Goal: Transaction & Acquisition: Subscribe to service/newsletter

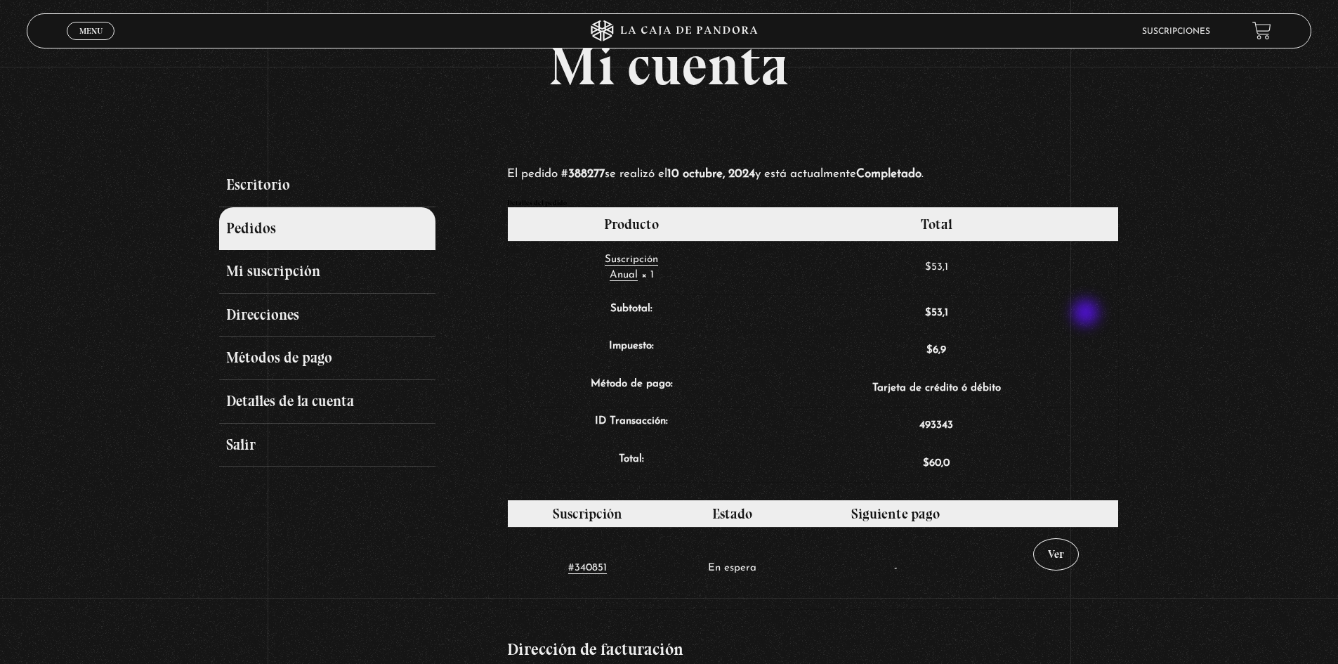
scroll to position [70, 0]
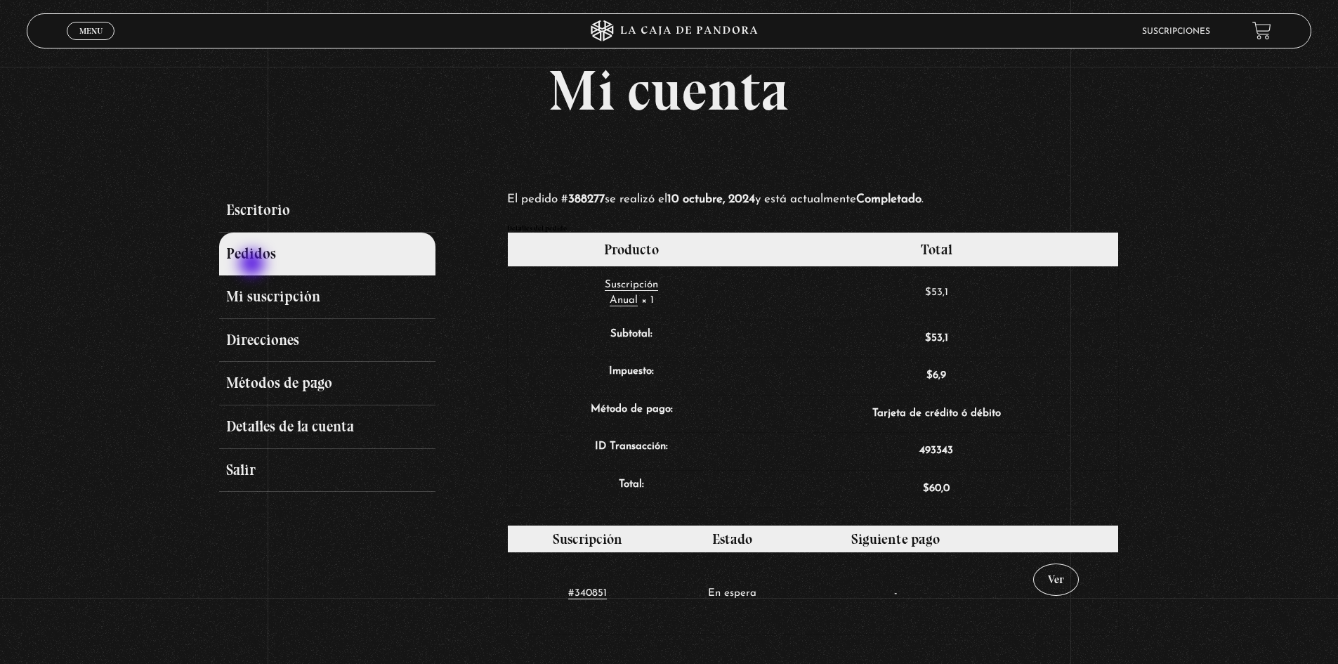
click at [259, 261] on link "Pedidos" at bounding box center [327, 254] width 216 height 44
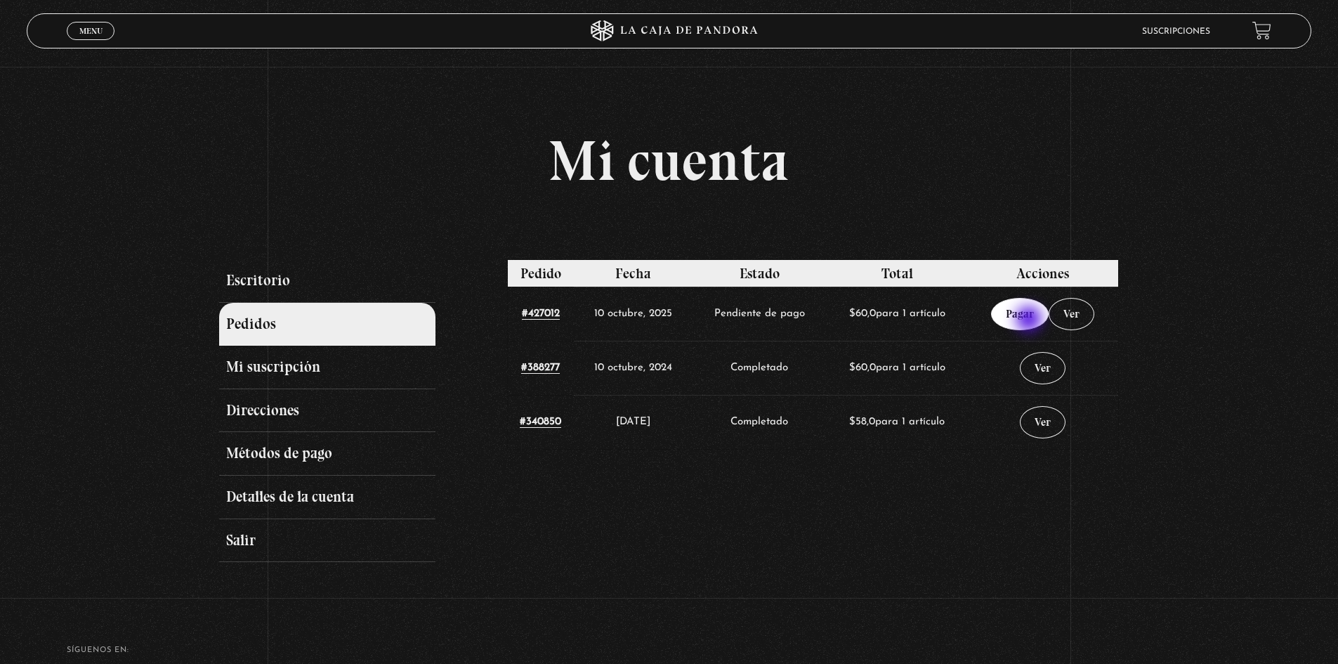
click at [1031, 319] on link "Pagar" at bounding box center [1020, 314] width 58 height 32
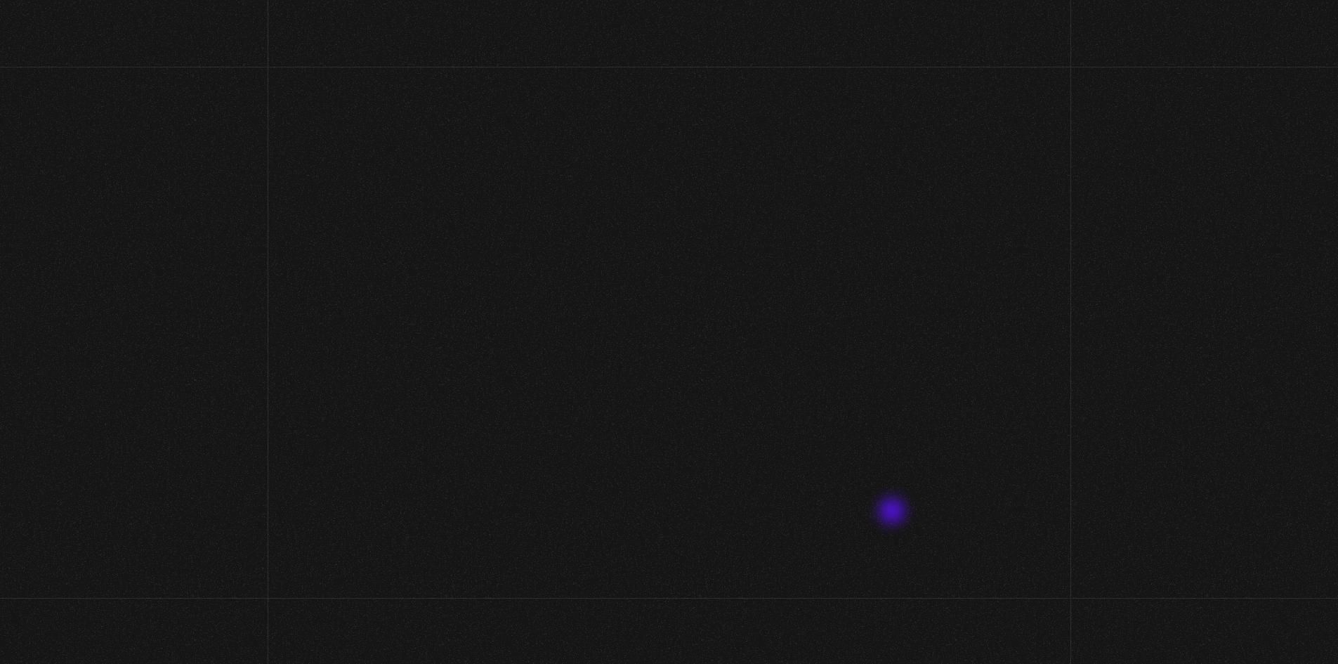
select select "CR-H"
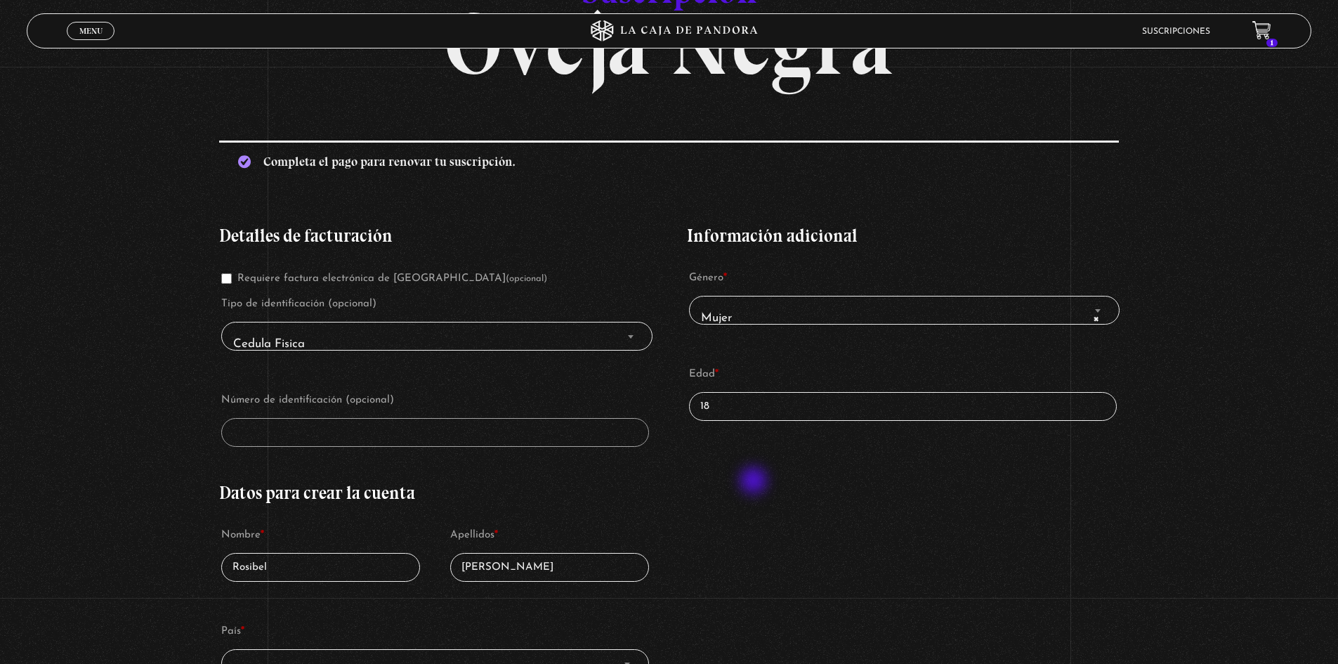
scroll to position [211, 0]
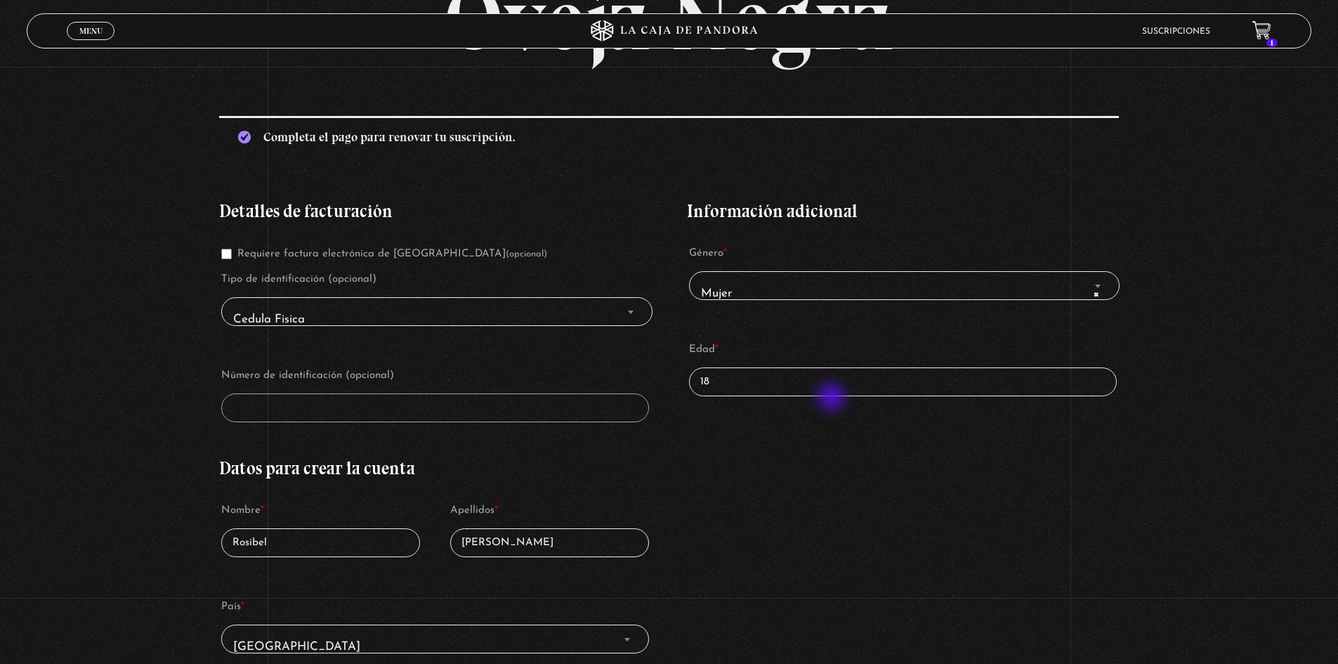
click at [833, 398] on div "Información adicional Género * Mujer Hombre × Mujer Edad * 18" at bounding box center [902, 307] width 431 height 252
click at [785, 388] on input "18" at bounding box center [902, 381] width 427 height 29
drag, startPoint x: 746, startPoint y: 385, endPoint x: 662, endPoint y: 385, distance: 84.3
click at [662, 385] on div "Detalles de facturación Requiere factura electrónica de Costa Rica (opcional) T…" at bounding box center [668, 580] width 899 height 798
type input "41"
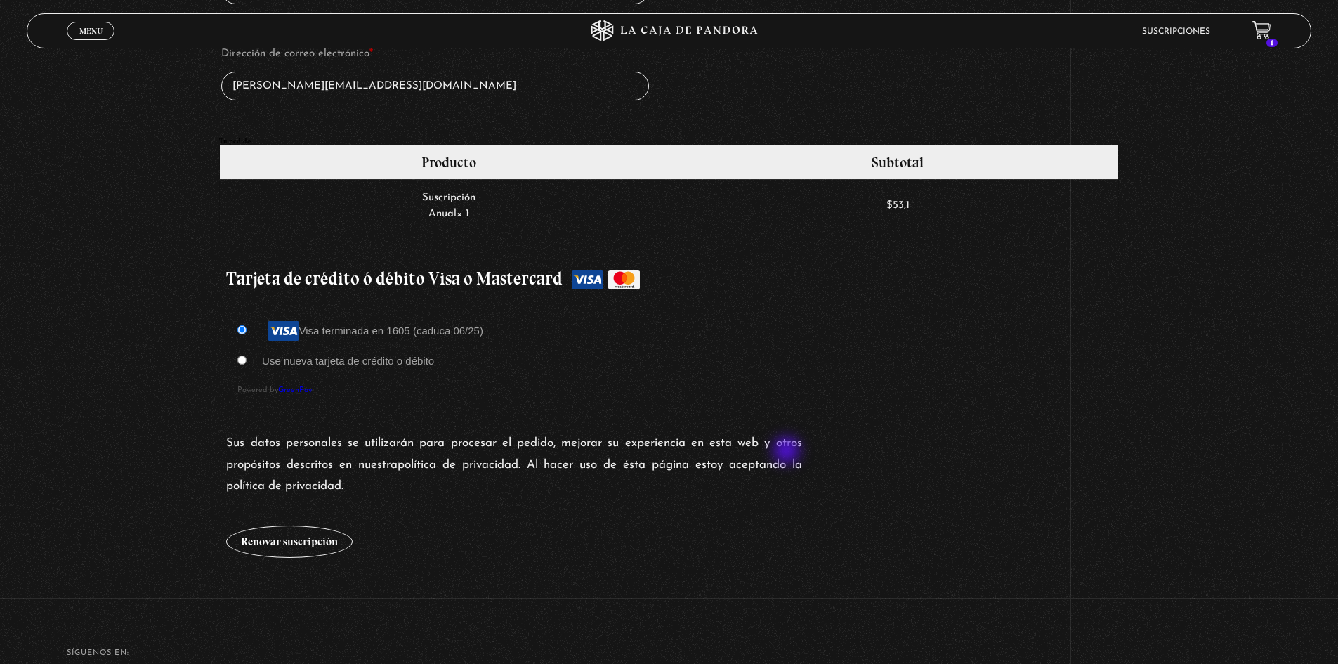
scroll to position [1053, 0]
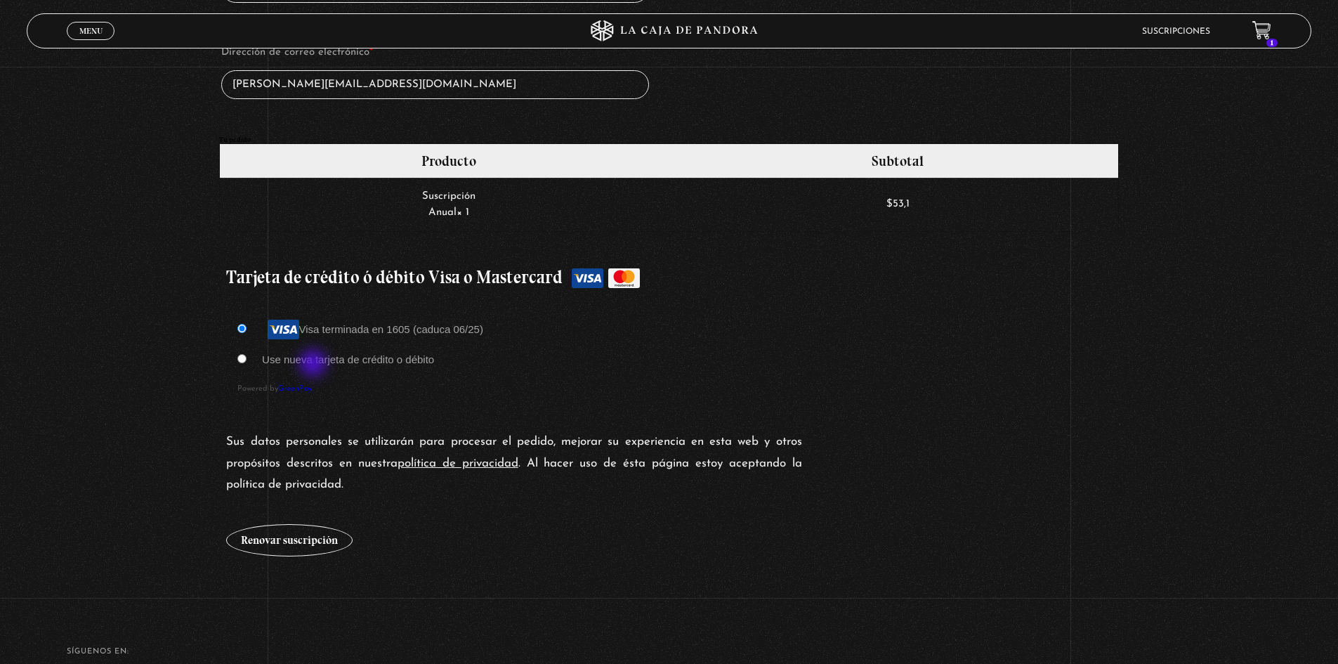
drag, startPoint x: 315, startPoint y: 364, endPoint x: 329, endPoint y: 376, distance: 18.4
click at [316, 364] on label "Use nueva tarjeta de crédito o débito" at bounding box center [348, 359] width 172 height 12
click at [246, 363] on input "Use nueva tarjeta de crédito o débito" at bounding box center [241, 358] width 9 height 9
radio input "true"
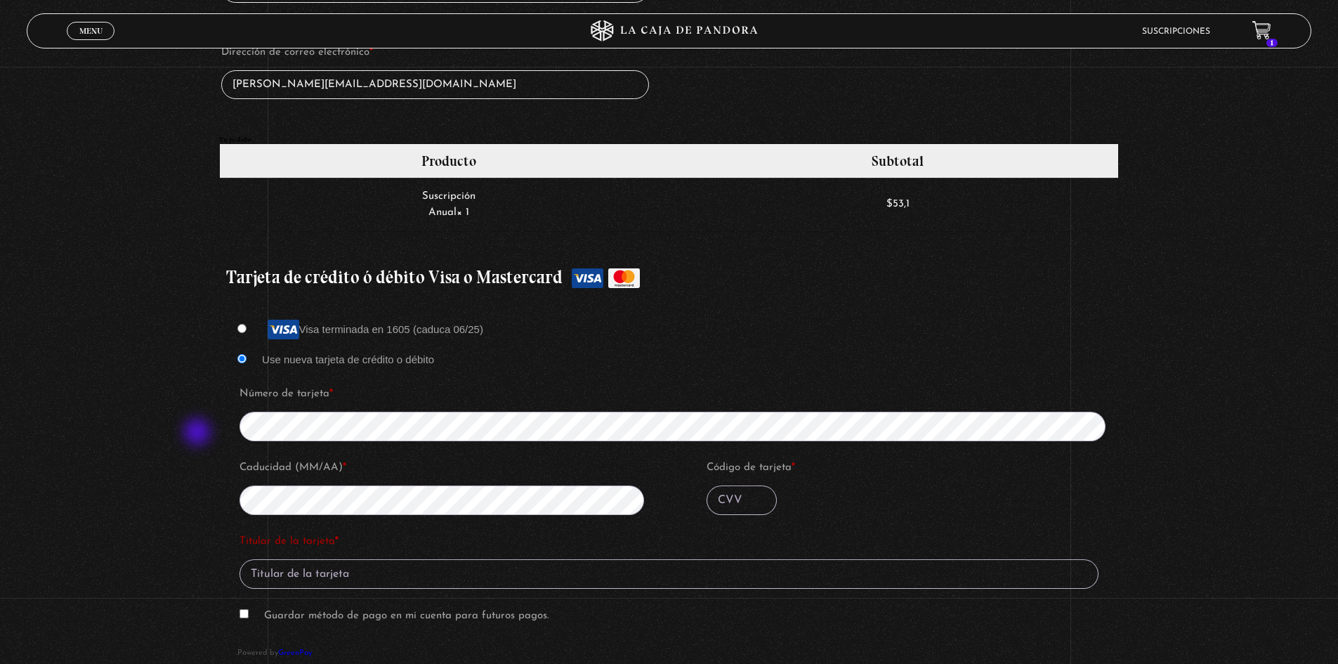
drag, startPoint x: 758, startPoint y: 496, endPoint x: 673, endPoint y: 506, distance: 86.3
click at [673, 506] on fieldset "Número de tarjeta * Caducidad (MM/AA) * Código de tarjeta *" at bounding box center [677, 454] width 881 height 147
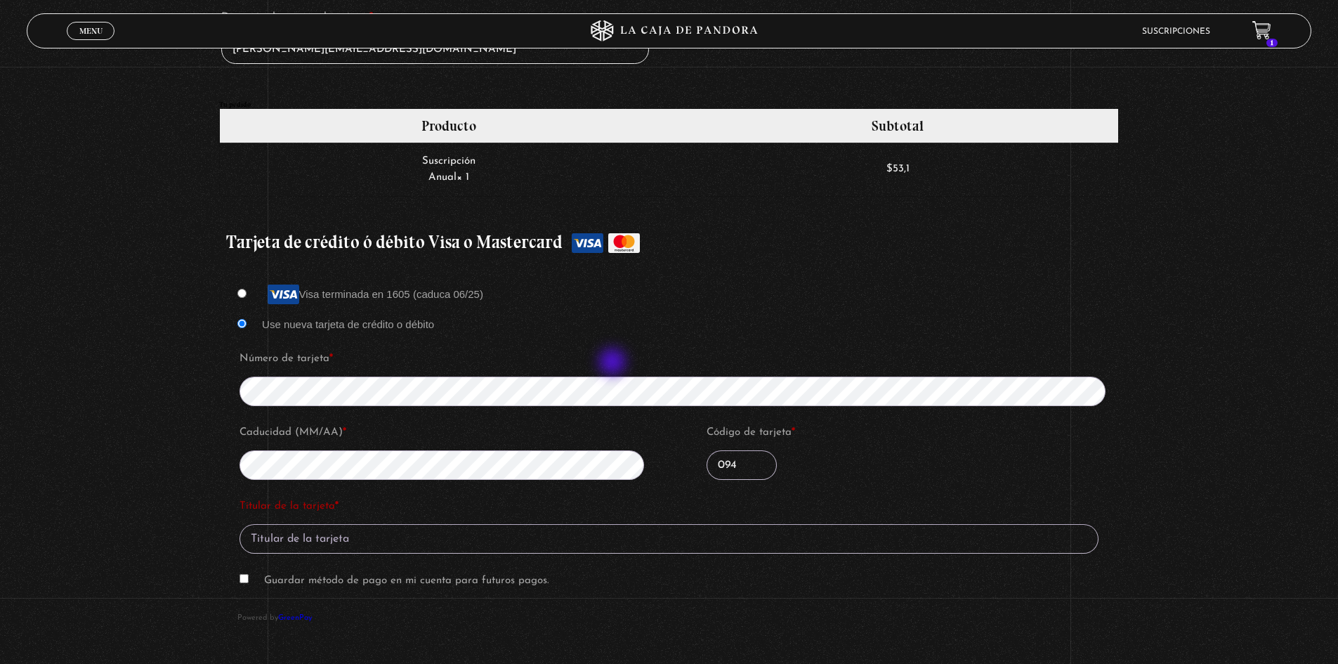
scroll to position [1123, 0]
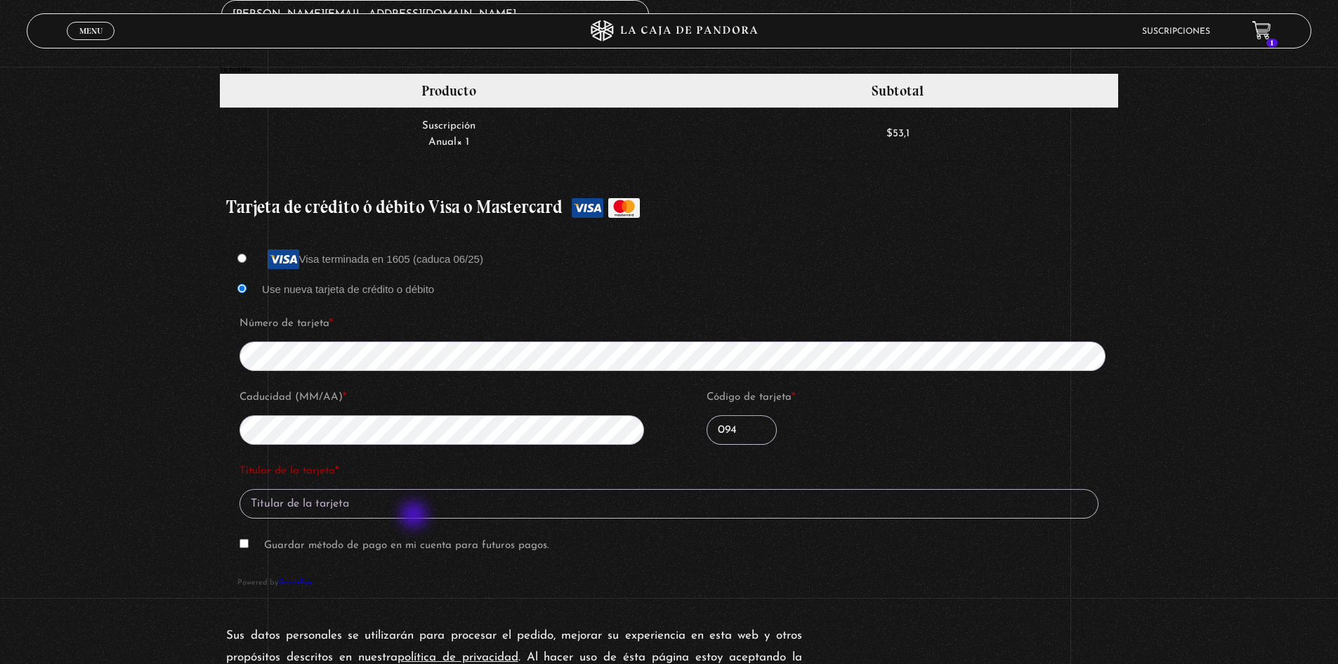
type input "094"
click at [413, 505] on input "Titular de la tarjeta *" at bounding box center [668, 503] width 859 height 29
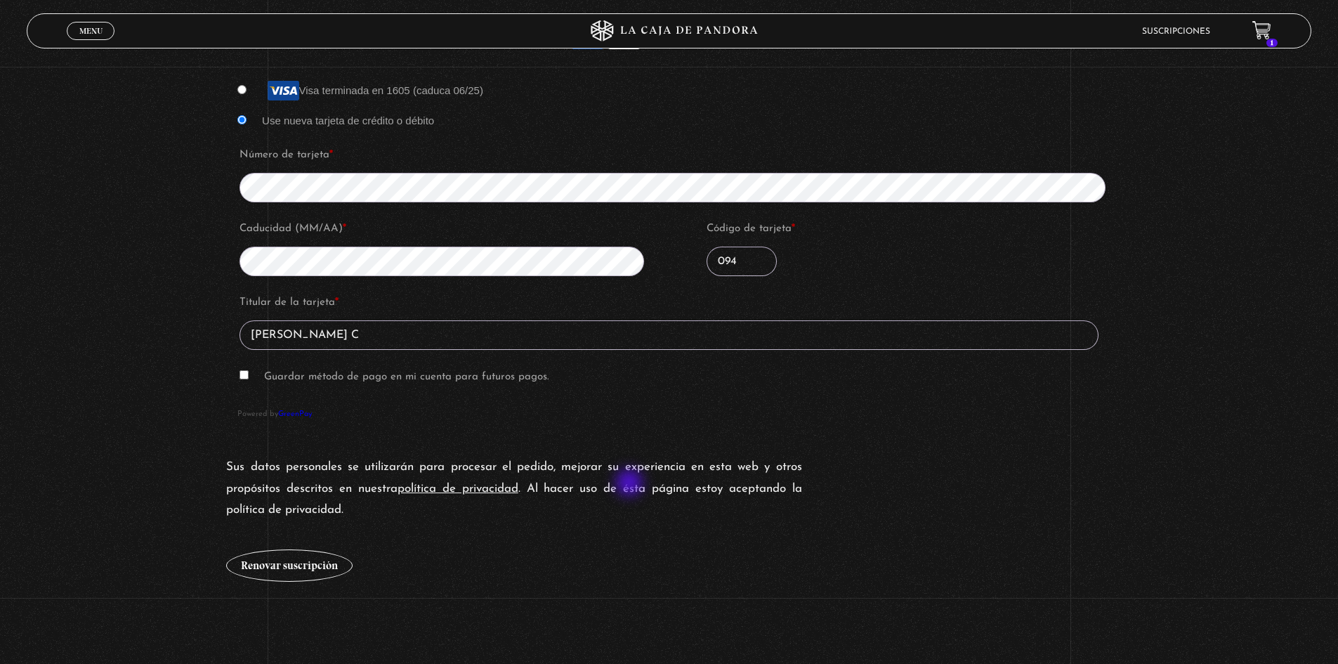
scroll to position [1334, 0]
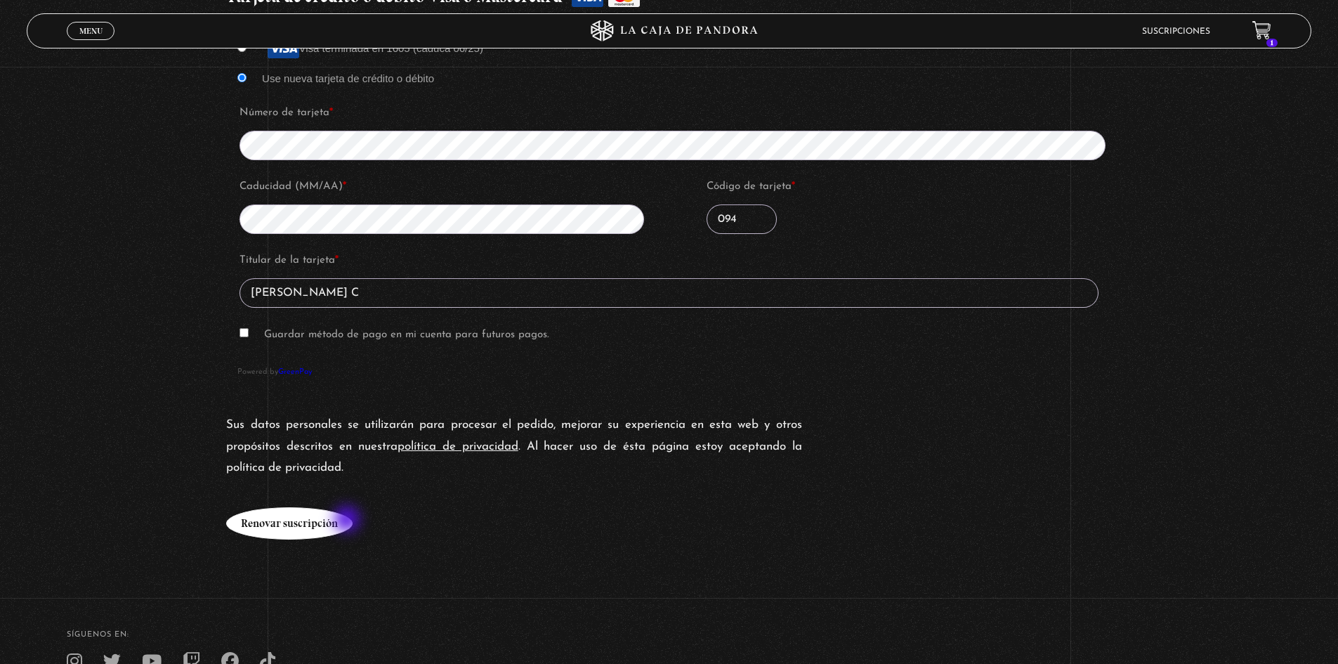
type input "ROSIBEL CORRALES C"
drag, startPoint x: 319, startPoint y: 520, endPoint x: 649, endPoint y: 510, distance: 330.1
click at [318, 520] on button "Renovar suscripción" at bounding box center [289, 523] width 126 height 32
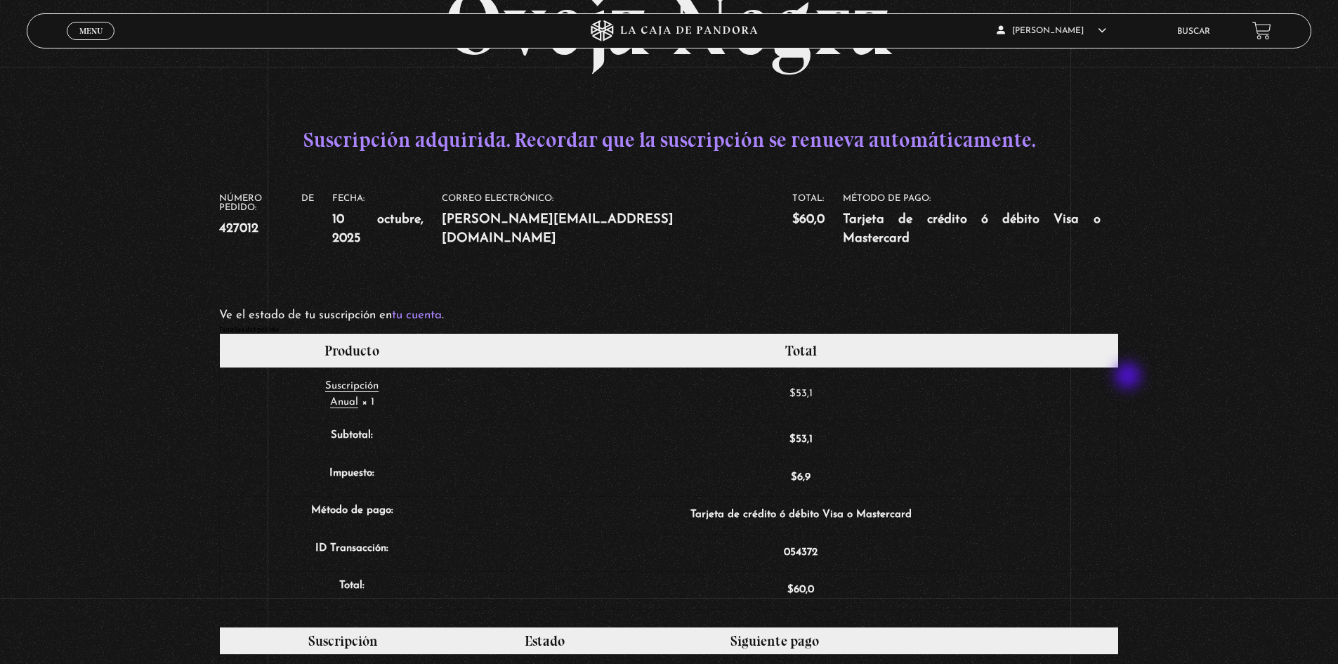
scroll to position [211, 0]
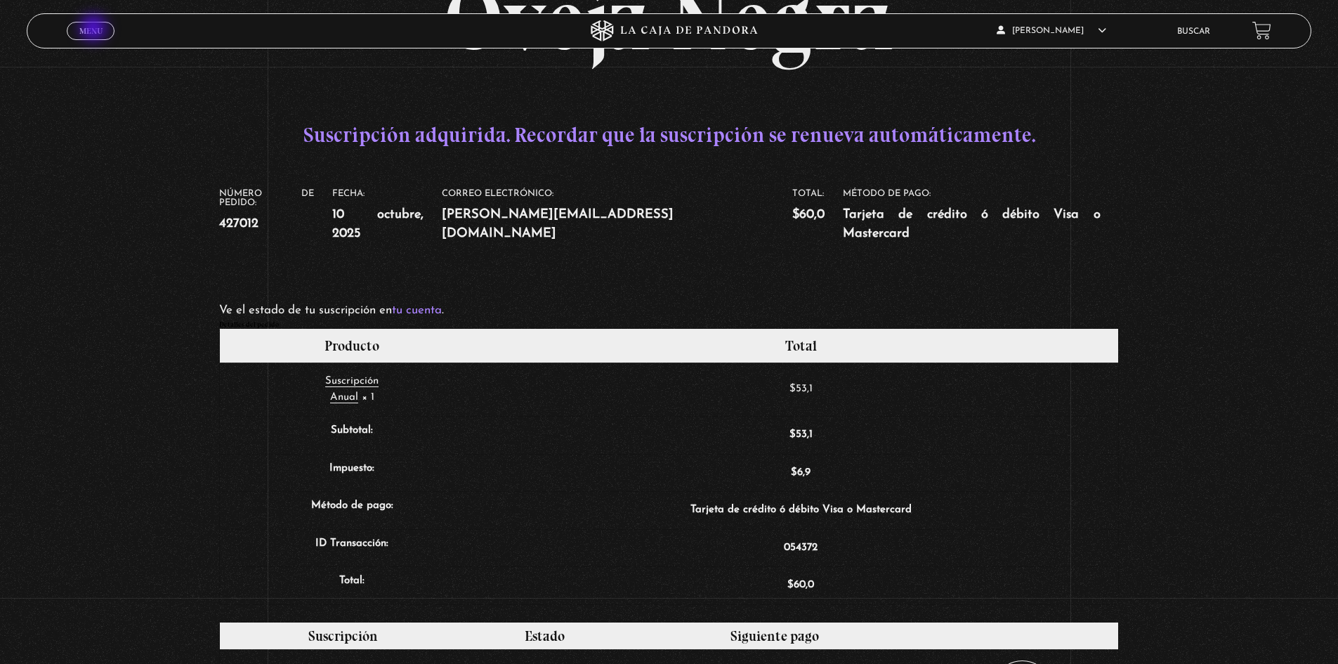
click at [95, 29] on span "Menu" at bounding box center [90, 31] width 23 height 8
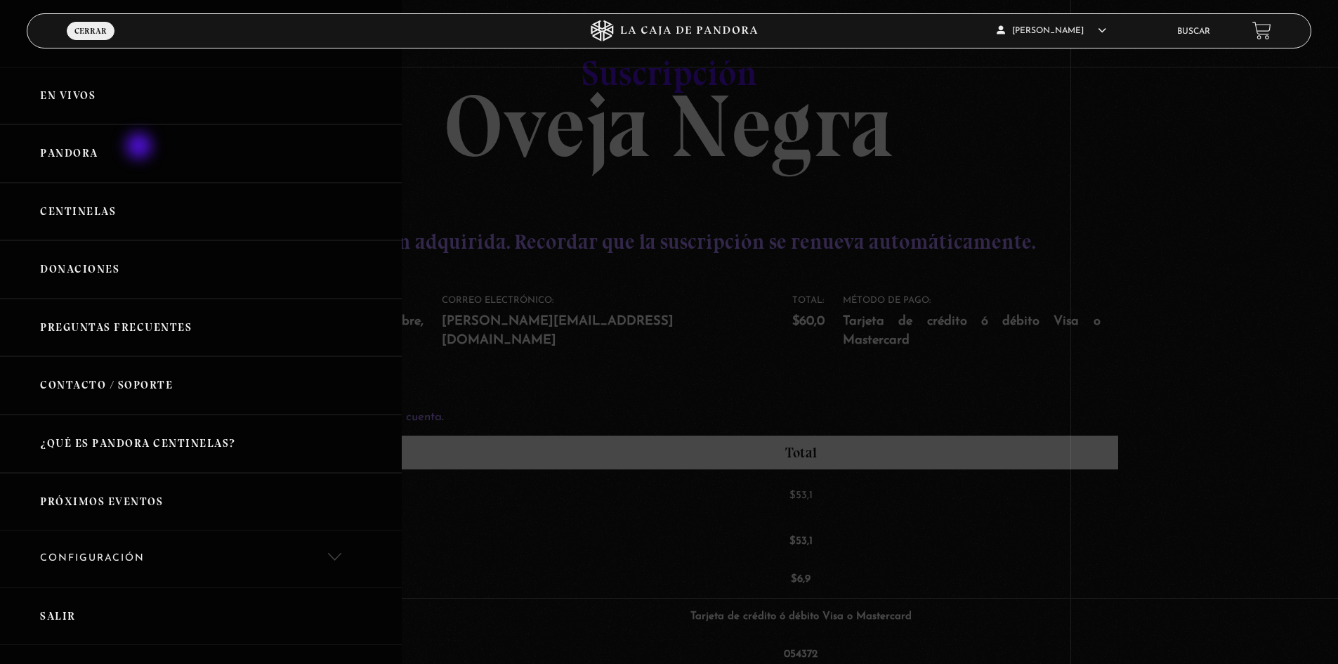
scroll to position [0, 0]
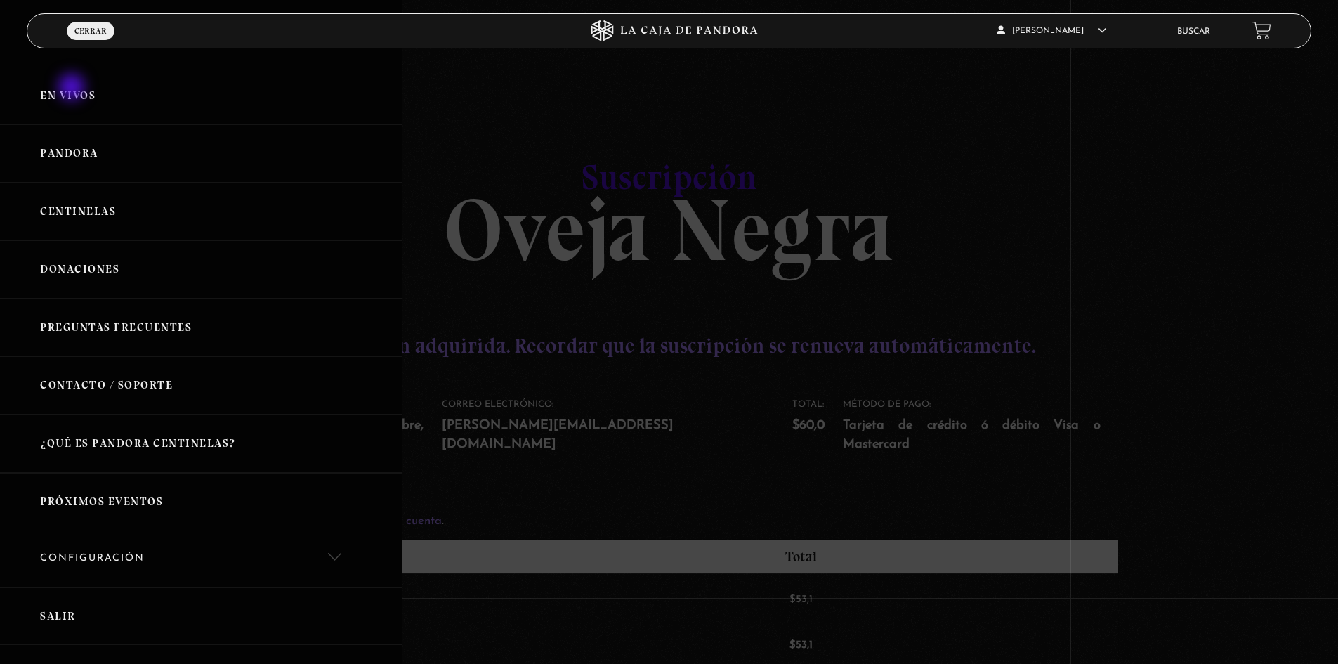
click at [67, 93] on link "En vivos" at bounding box center [201, 96] width 402 height 58
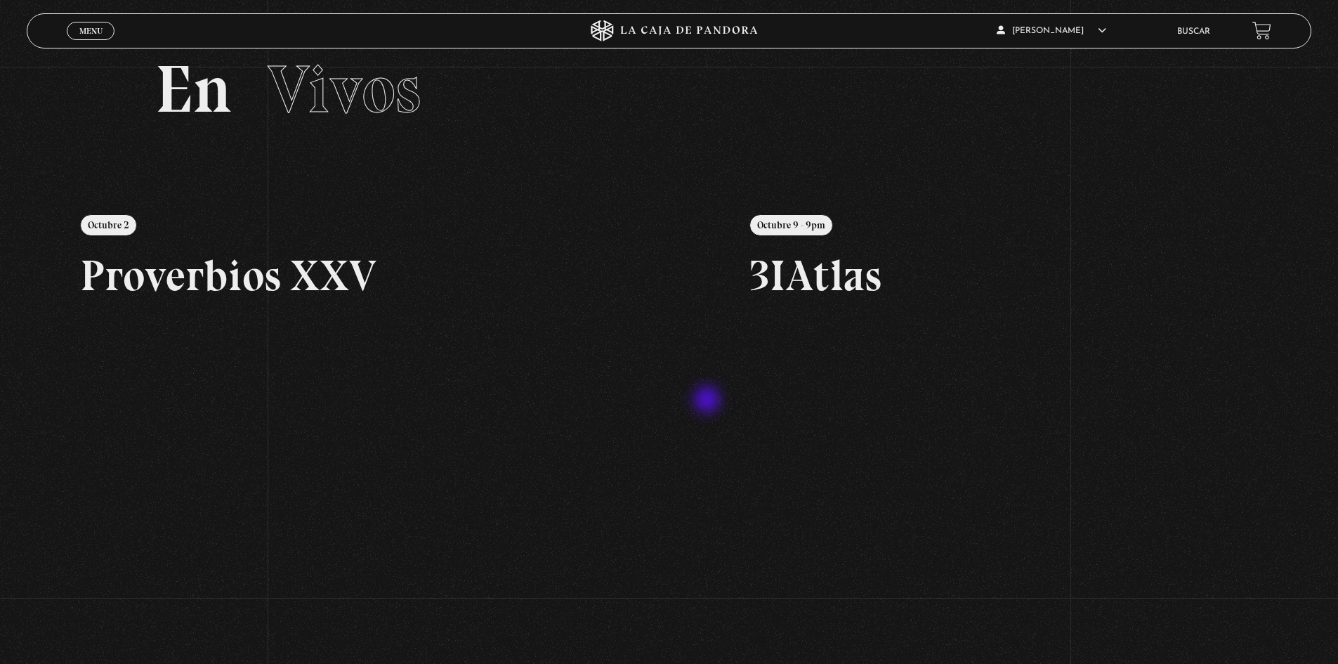
scroll to position [70, 0]
